Goal: Task Accomplishment & Management: Use online tool/utility

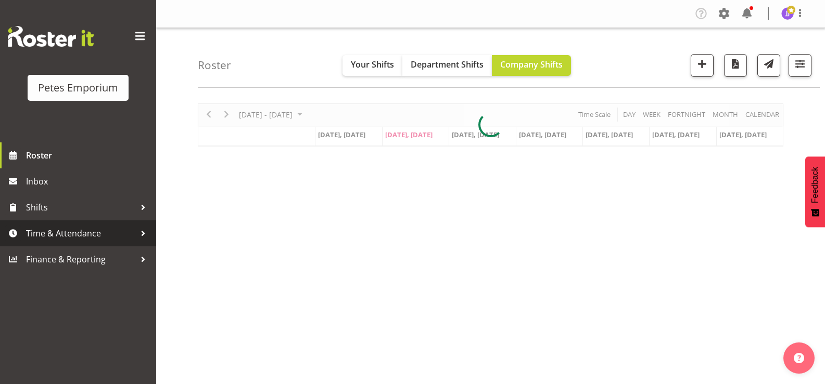
click at [78, 237] on span "Time & Attendance" at bounding box center [80, 234] width 109 height 16
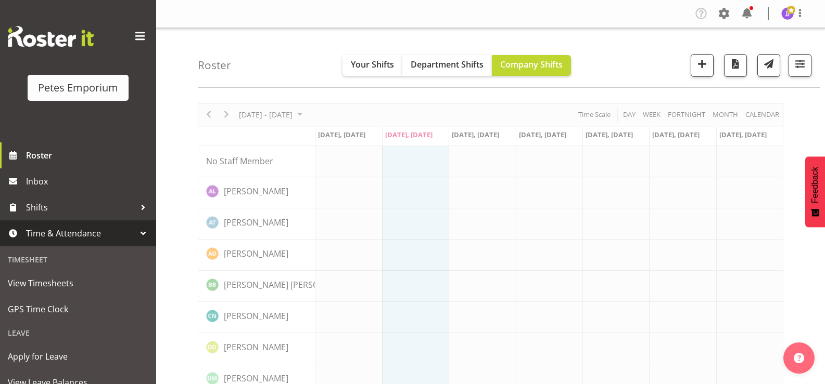
scroll to position [92, 0]
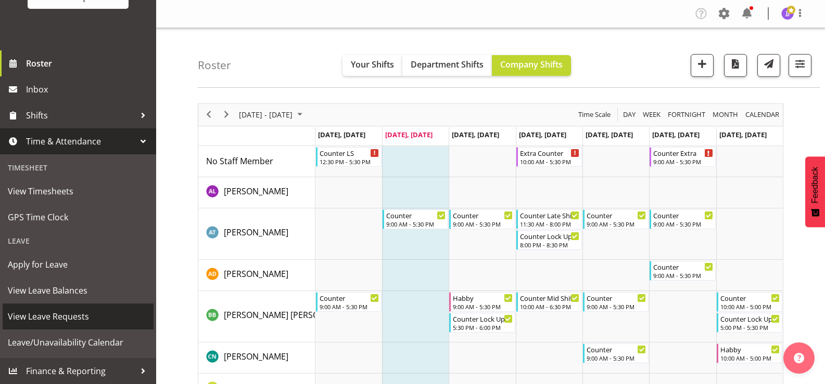
click at [63, 317] on span "View Leave Requests" at bounding box center [78, 317] width 140 height 16
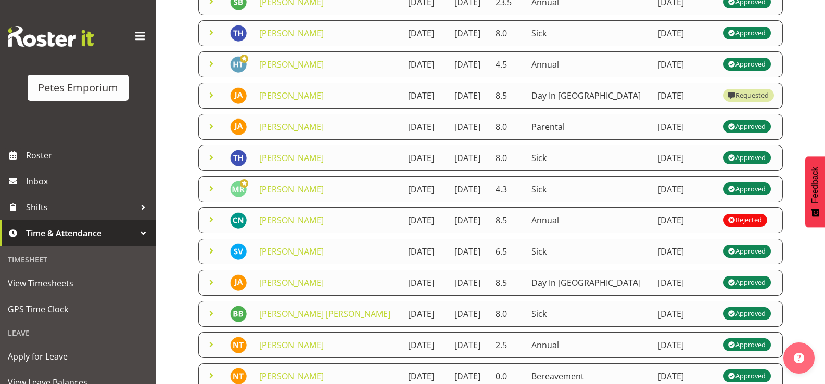
scroll to position [156, 0]
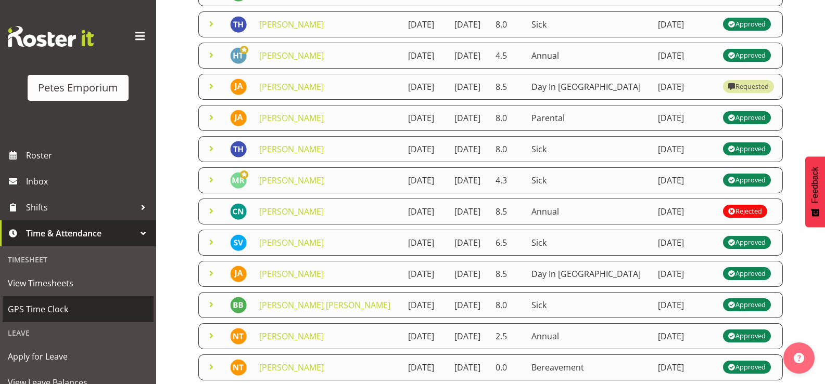
click at [59, 314] on span "GPS Time Clock" at bounding box center [78, 310] width 140 height 16
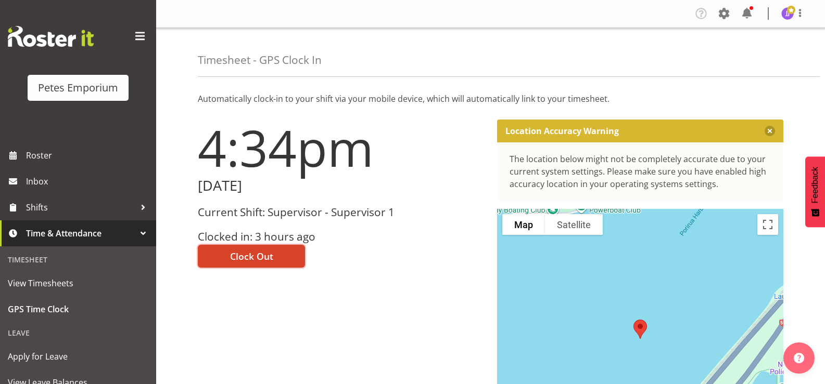
click at [224, 261] on button "Clock Out" at bounding box center [251, 256] width 107 height 23
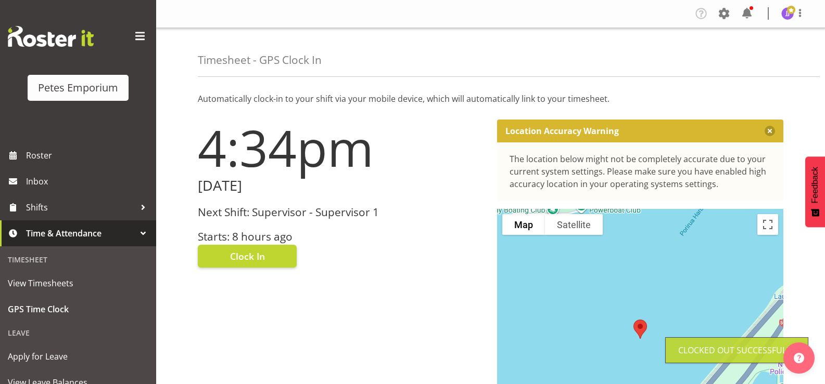
click at [790, 10] on span at bounding box center [791, 10] width 8 height 8
click at [741, 48] on link "Log Out" at bounding box center [756, 54] width 100 height 19
